Goal: Information Seeking & Learning: Compare options

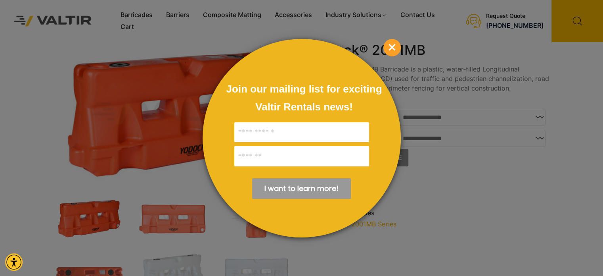
click at [392, 47] on span "×" at bounding box center [392, 47] width 17 height 17
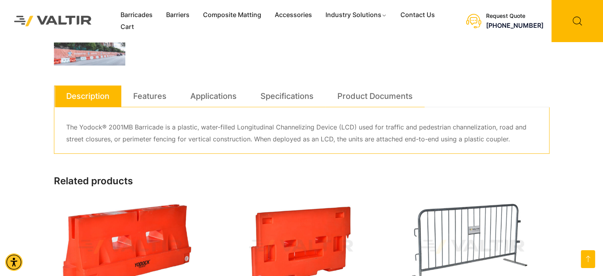
scroll to position [397, 0]
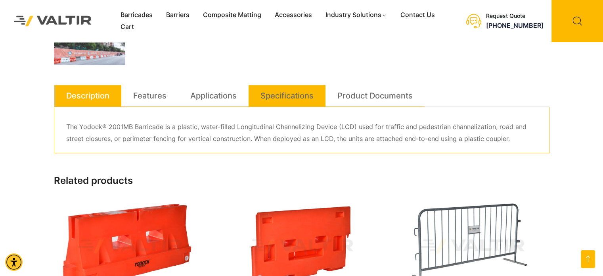
click at [300, 95] on link "Specifications" at bounding box center [287, 95] width 53 height 21
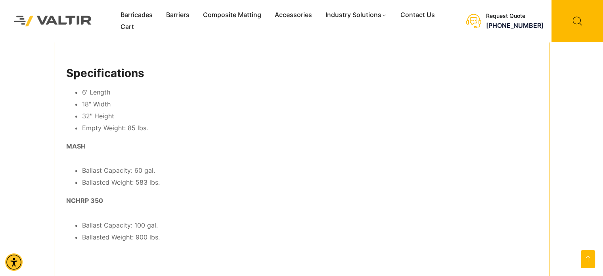
scroll to position [476, 0]
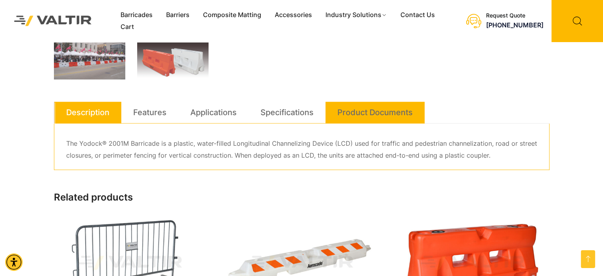
scroll to position [397, 0]
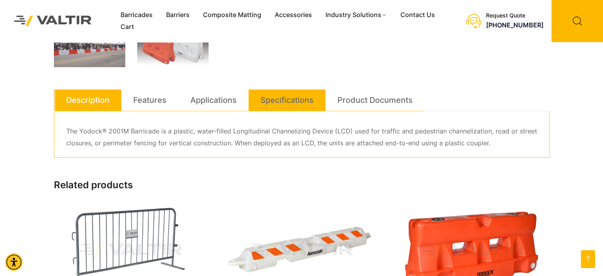
click at [290, 105] on link "Specifications" at bounding box center [287, 99] width 53 height 21
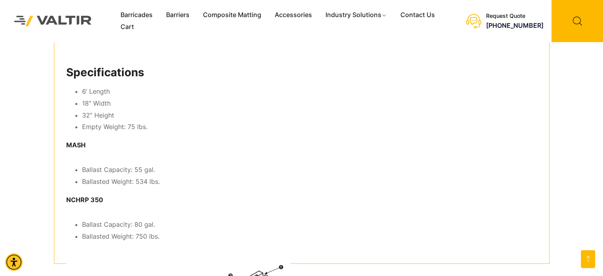
scroll to position [476, 0]
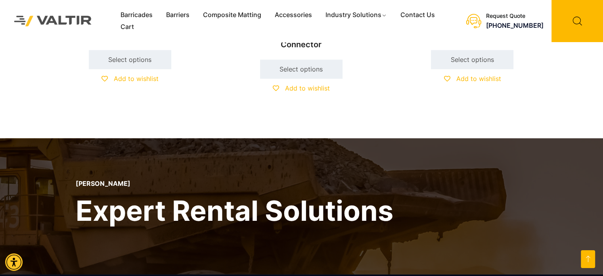
scroll to position [557, 0]
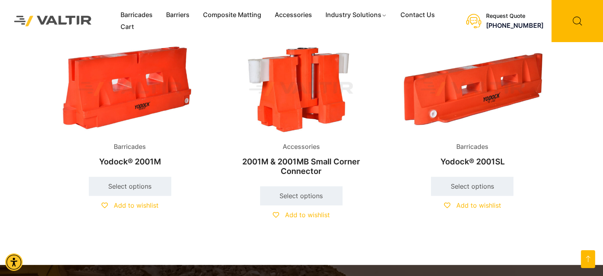
click at [135, 161] on h2 "Yodock® 2001M" at bounding box center [130, 161] width 152 height 17
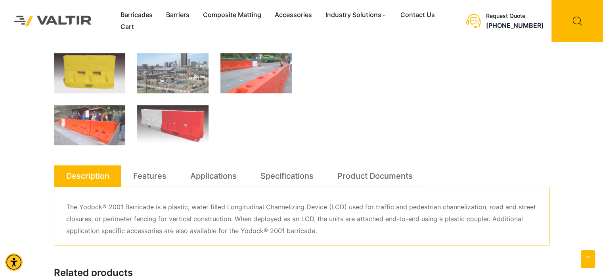
scroll to position [359, 0]
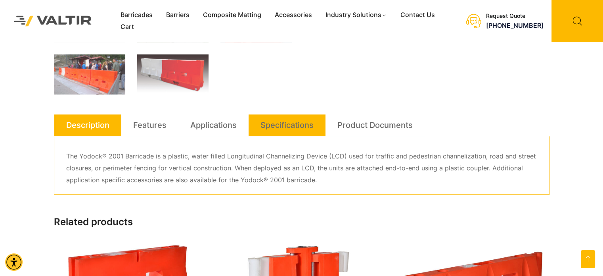
click at [286, 120] on link "Specifications" at bounding box center [287, 124] width 53 height 21
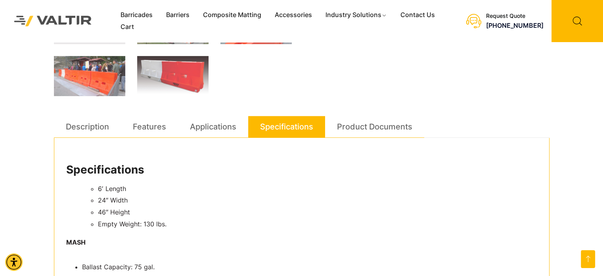
scroll to position [397, 0]
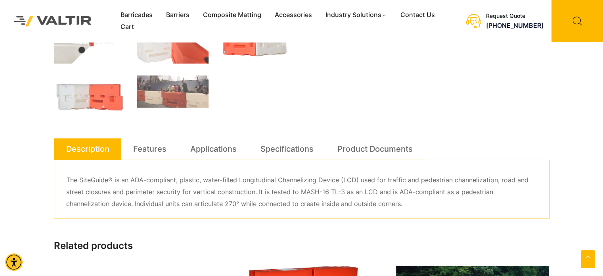
scroll to position [436, 0]
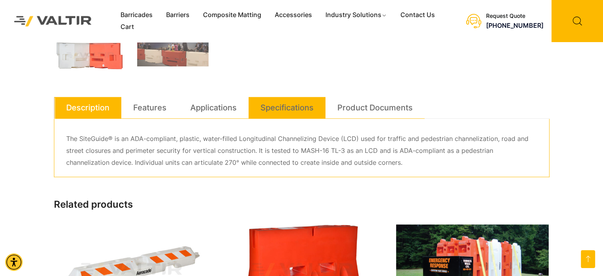
click at [303, 105] on link "Specifications" at bounding box center [287, 107] width 53 height 21
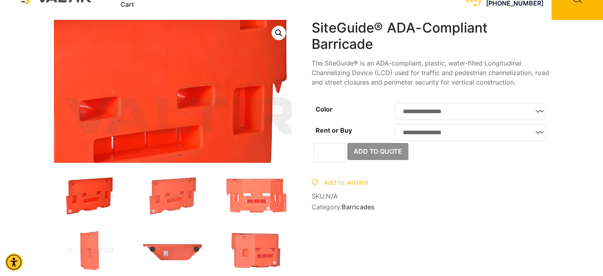
scroll to position [0, 0]
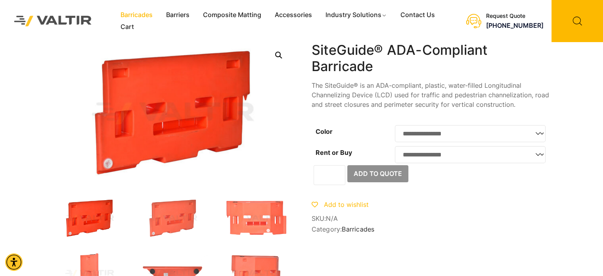
click at [144, 17] on link "Barricades" at bounding box center [137, 15] width 46 height 12
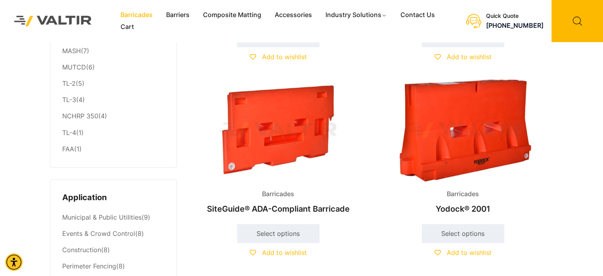
scroll to position [235, 0]
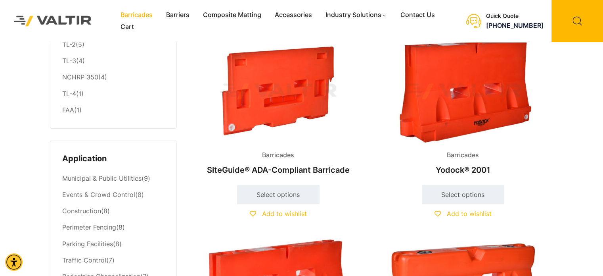
click at [284, 132] on img at bounding box center [278, 91] width 171 height 103
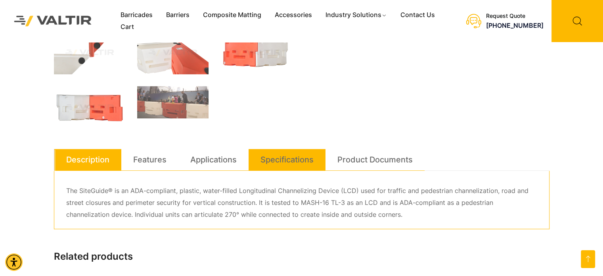
scroll to position [378, 0]
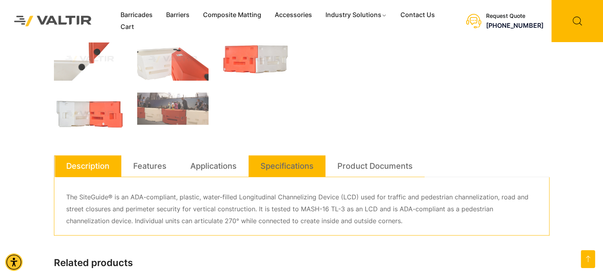
click at [288, 166] on link "Specifications" at bounding box center [287, 165] width 53 height 21
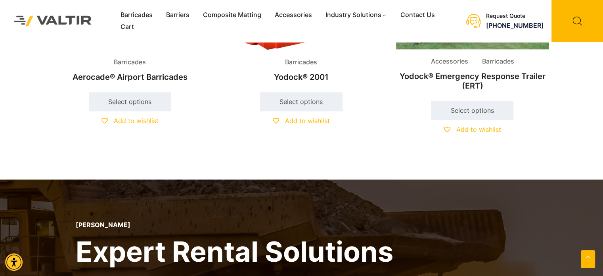
scroll to position [1092, 0]
